Goal: Find specific fact: Find specific fact

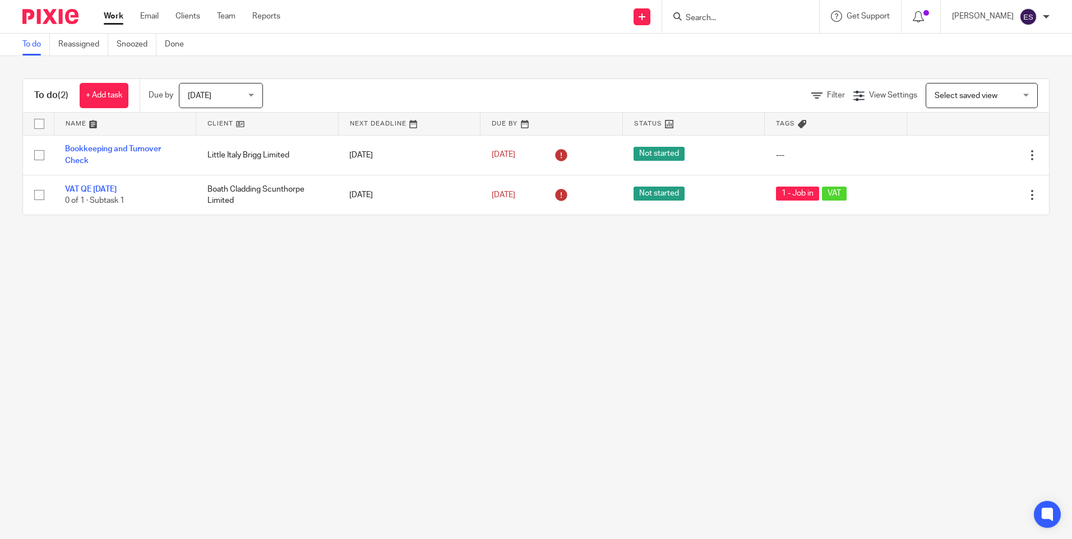
click at [785, 21] on input "Search" at bounding box center [734, 18] width 101 height 10
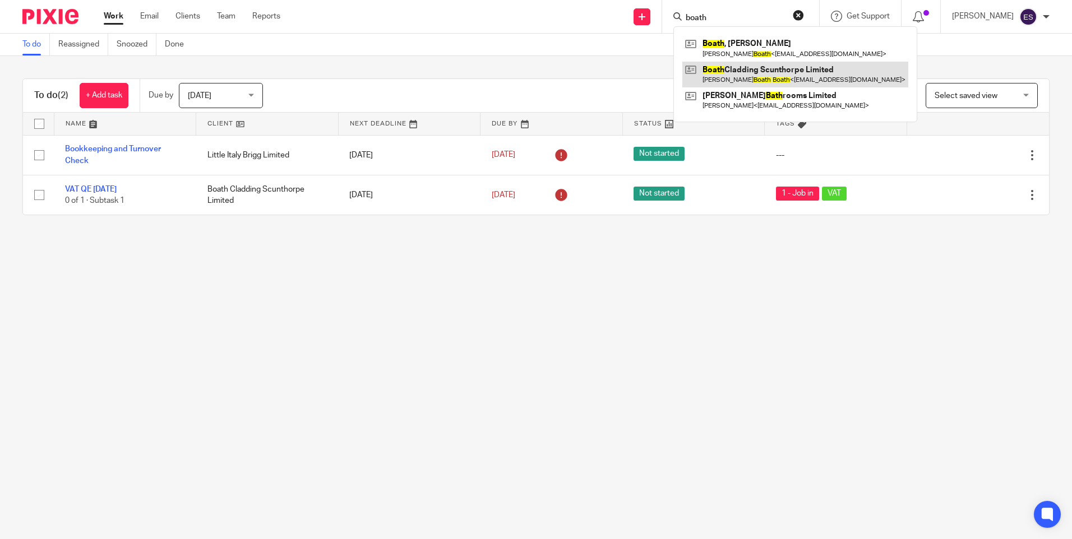
type input "boath"
click at [785, 79] on link at bounding box center [795, 75] width 226 height 26
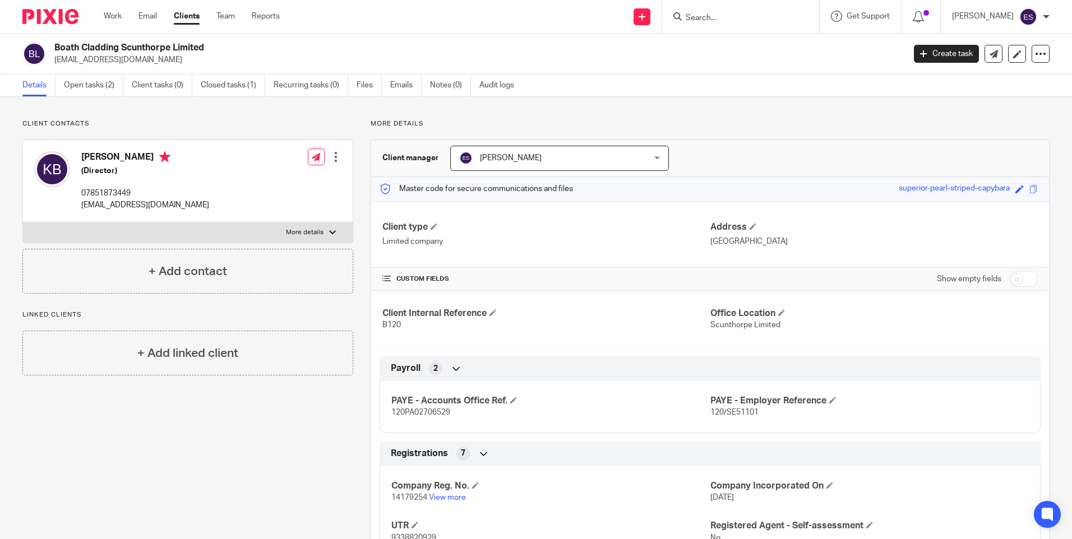
drag, startPoint x: 217, startPoint y: 42, endPoint x: 54, endPoint y: 50, distance: 162.7
click at [54, 50] on h2 "Boath Cladding Scunthorpe Limited" at bounding box center [391, 48] width 674 height 12
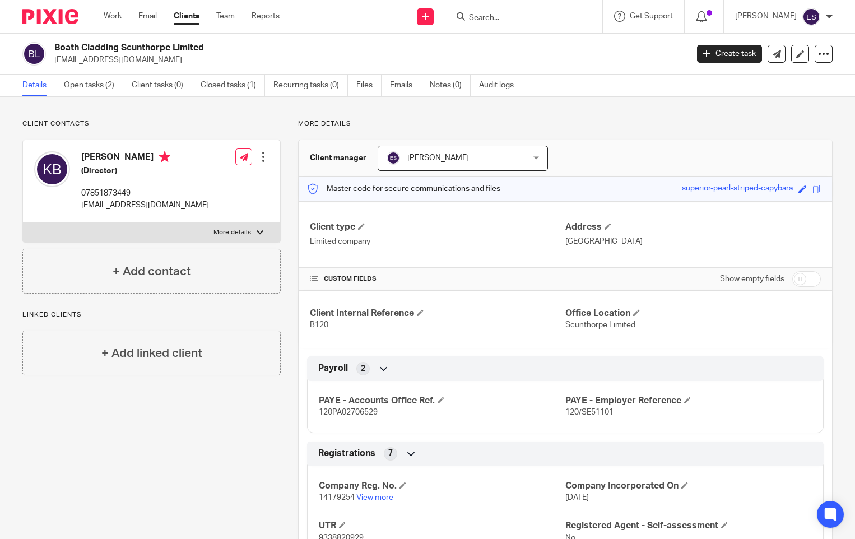
copy h2 "Boath Cladding Scunthorpe Limited"
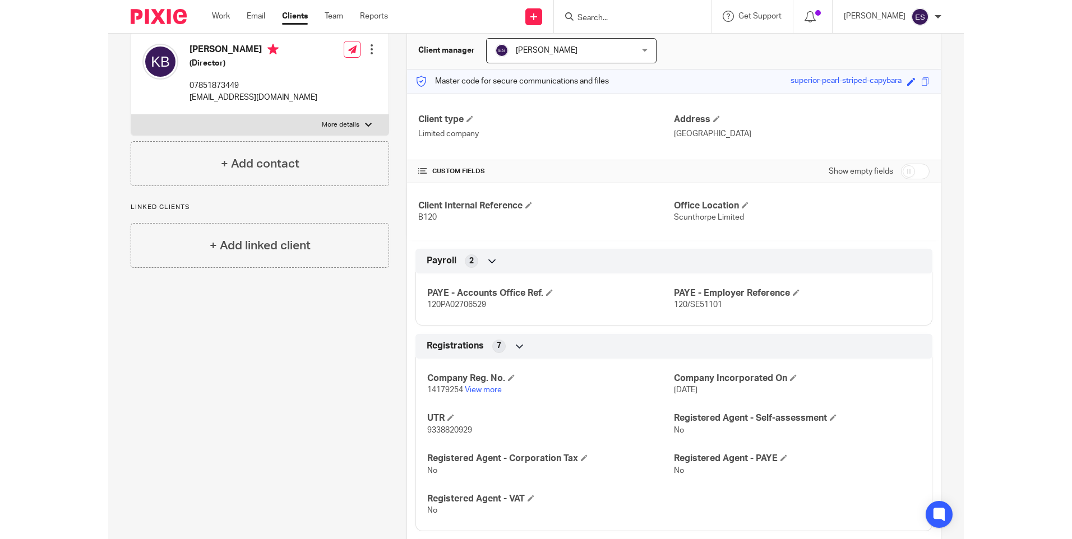
scroll to position [112, 0]
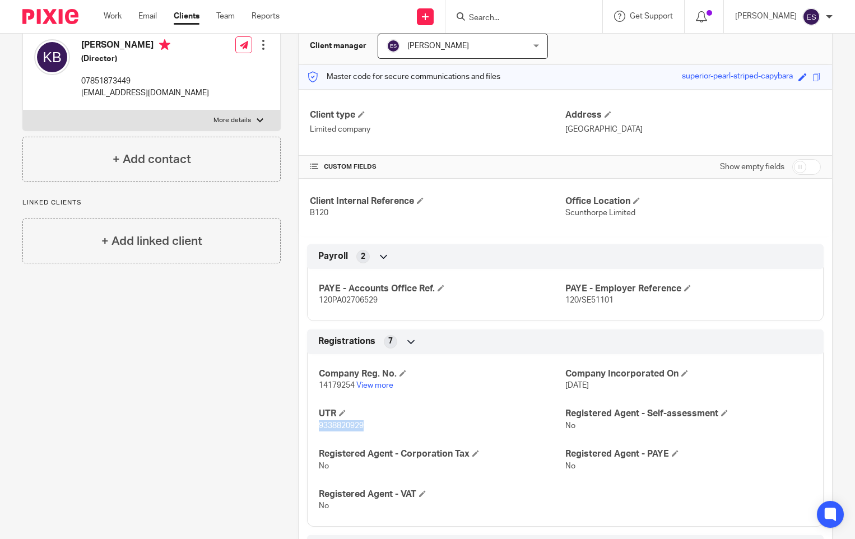
drag, startPoint x: 365, startPoint y: 426, endPoint x: 290, endPoint y: 422, distance: 74.7
click at [290, 422] on div "More details Client manager [PERSON_NAME] [PERSON_NAME] [PERSON_NAME] [PERSON_N…" at bounding box center [557, 376] width 552 height 739
copy span "9338820929"
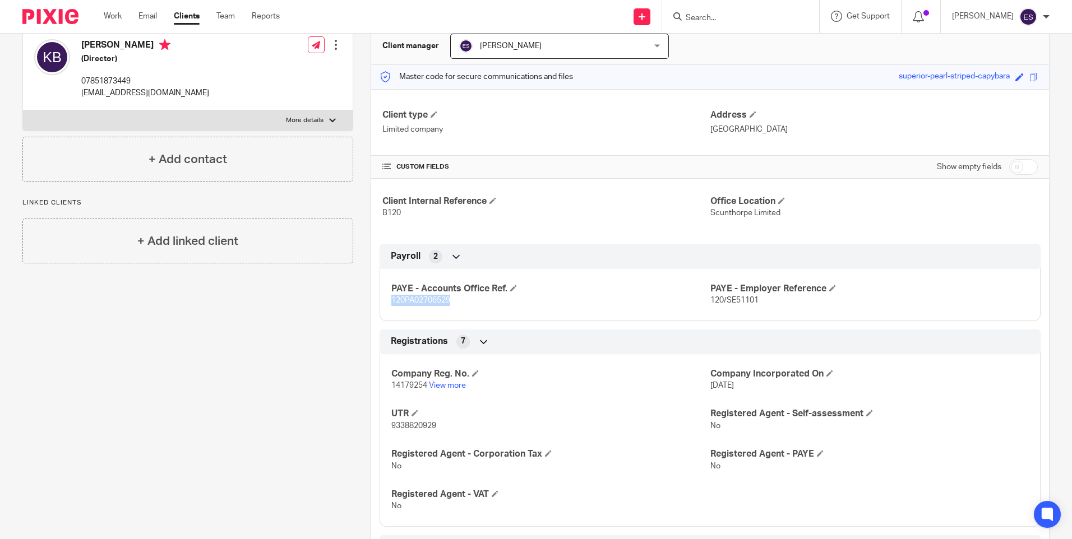
drag, startPoint x: 465, startPoint y: 301, endPoint x: 385, endPoint y: 299, distance: 80.2
click at [385, 299] on div "PAYE - Accounts Office Ref. 120PA02706529 PAYE - Employer Reference 120/SE51101" at bounding box center [709, 291] width 661 height 61
drag, startPoint x: 385, startPoint y: 299, endPoint x: 397, endPoint y: 300, distance: 12.9
copy span "120PA02706529"
click at [548, 332] on div "Registrations 7" at bounding box center [710, 341] width 644 height 19
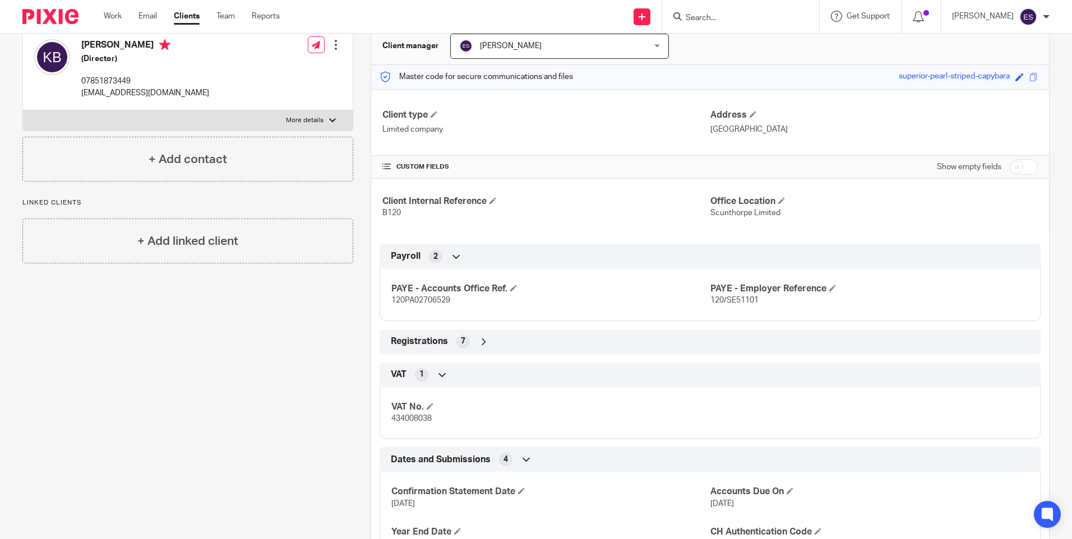
click at [231, 418] on div "Client contacts [PERSON_NAME] (Director) 07851873449 [EMAIL_ADDRESS][DOMAIN_NAM…" at bounding box center [179, 290] width 348 height 566
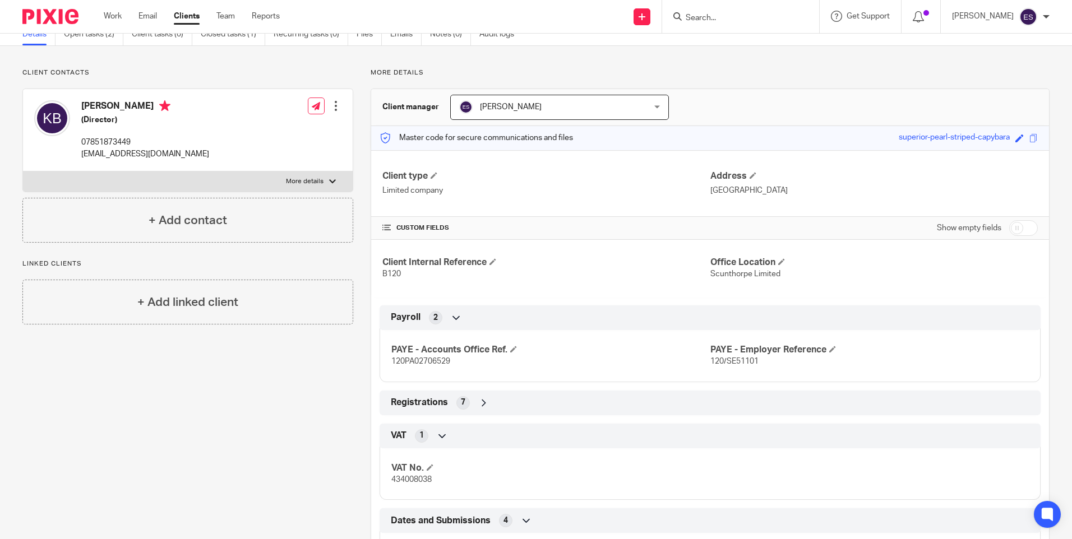
scroll to position [0, 0]
